Goal: Use online tool/utility: Utilize a website feature to perform a specific function

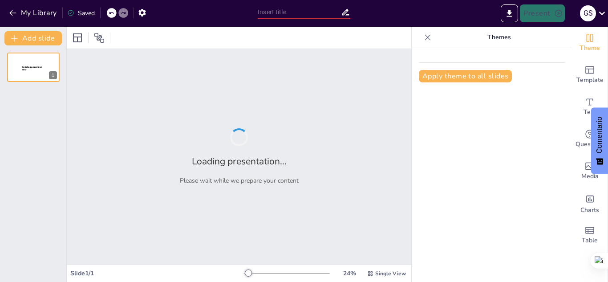
type input "Lineamientos para el Valor Probatorio en el Control Fiscal Digital"
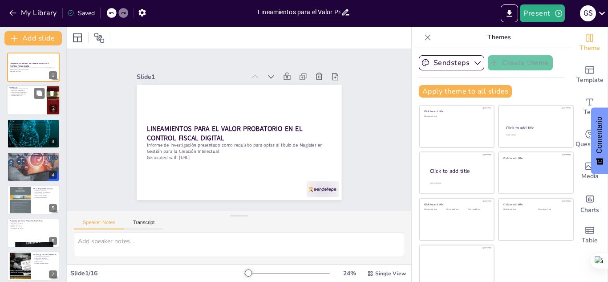
click at [20, 104] on div at bounding box center [33, 100] width 53 height 30
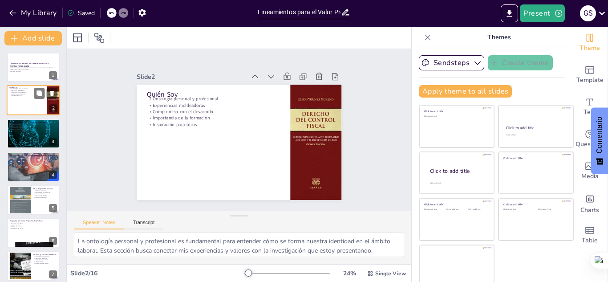
scroll to position [18, 0]
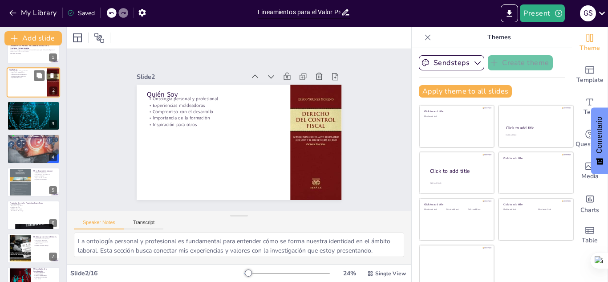
click at [20, 104] on p "Mi construcción de vida y recorrido académico" at bounding box center [33, 104] width 47 height 3
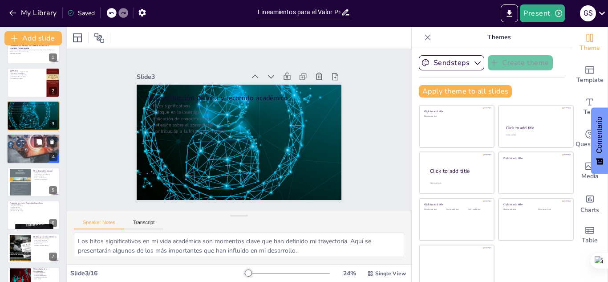
click at [26, 146] on p "Contribución a organizaciones" at bounding box center [33, 146] width 48 height 2
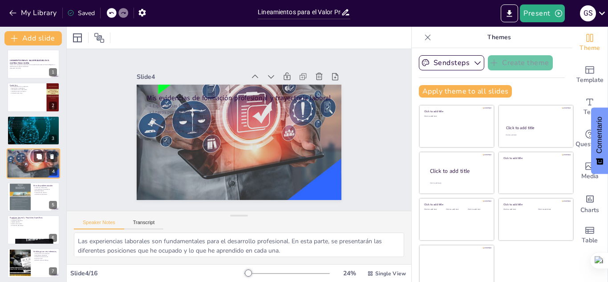
scroll to position [21, 0]
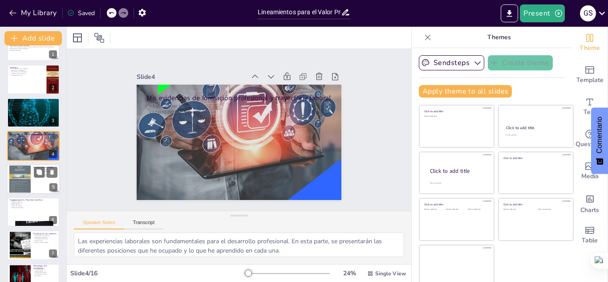
click at [27, 180] on div at bounding box center [19, 179] width 21 height 28
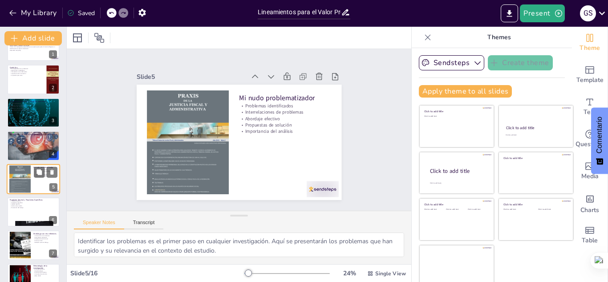
scroll to position [36, 0]
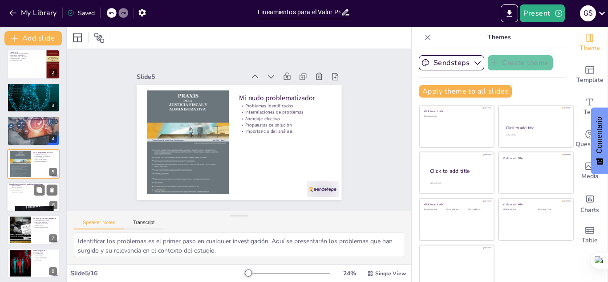
click at [23, 200] on div at bounding box center [33, 197] width 53 height 30
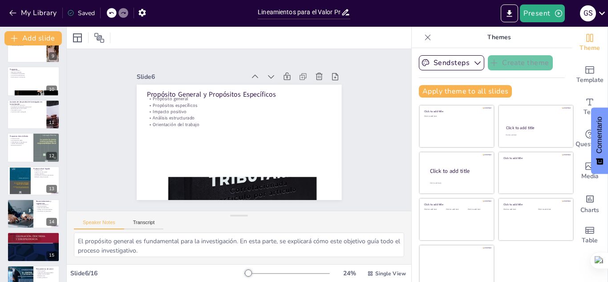
scroll to position [304, 0]
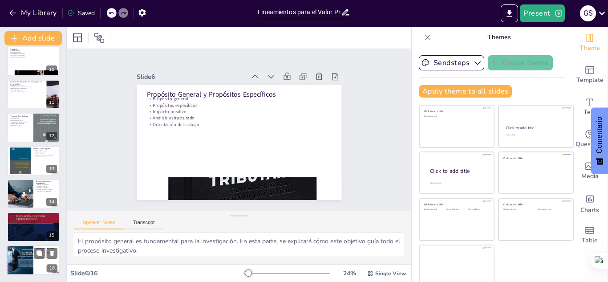
click at [45, 264] on div at bounding box center [33, 260] width 53 height 30
type textarea "El valor agregado es fundamental en el trabajo institucional. Aquí se reflexion…"
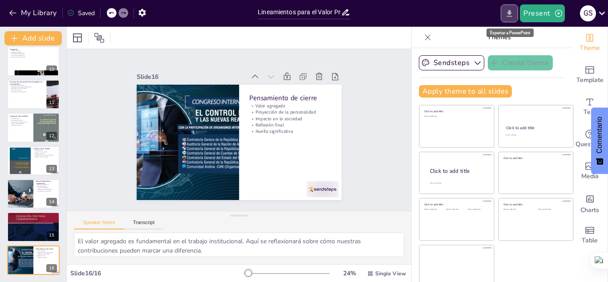
click at [512, 14] on icon "Export to PowerPoint" at bounding box center [509, 13] width 9 height 9
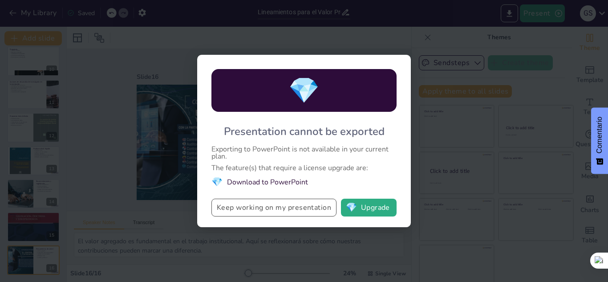
click at [296, 211] on button "Keep working on my presentation" at bounding box center [273, 208] width 125 height 18
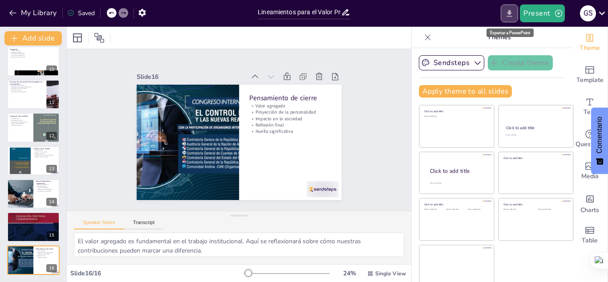
click at [508, 17] on icon "Export to PowerPoint" at bounding box center [509, 13] width 9 height 9
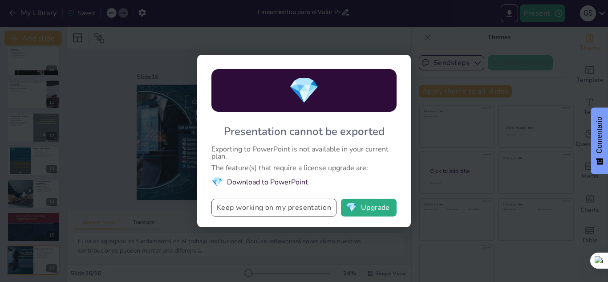
click at [301, 207] on button "Keep working on my presentation" at bounding box center [273, 208] width 125 height 18
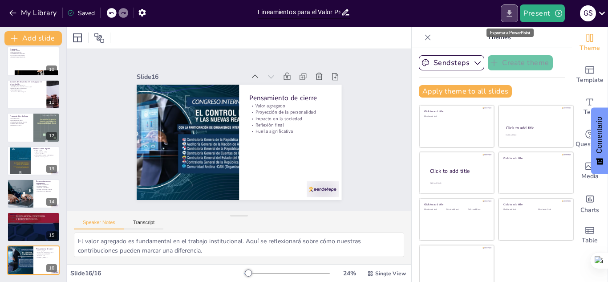
click at [511, 8] on button "Export to PowerPoint" at bounding box center [509, 13] width 17 height 18
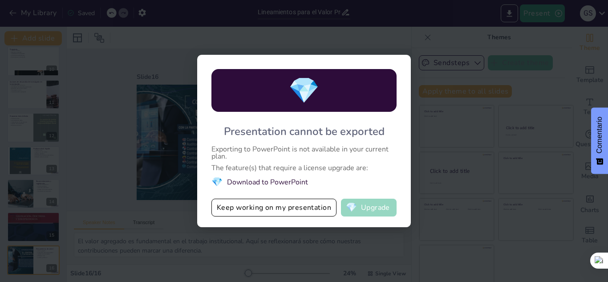
click at [350, 209] on span "💎" at bounding box center [351, 207] width 11 height 9
